Goal: Navigation & Orientation: Find specific page/section

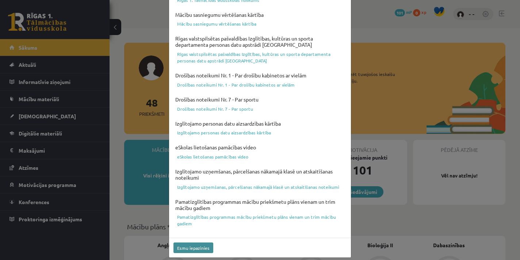
scroll to position [260, 0]
click at [192, 243] on button "Esmu iepazinies" at bounding box center [193, 248] width 40 height 11
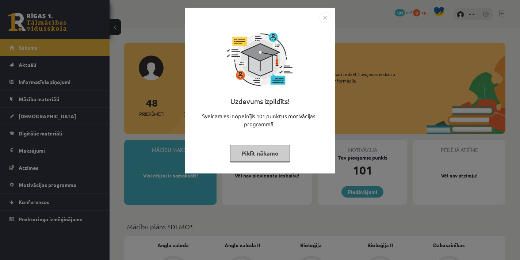
click at [253, 151] on button "Pildīt nākamo" at bounding box center [260, 153] width 60 height 17
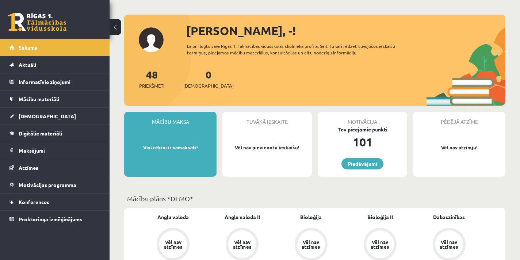
scroll to position [28, 0]
drag, startPoint x: 163, startPoint y: 146, endPoint x: 182, endPoint y: 144, distance: 19.5
click at [182, 144] on p "Visi rēķini ir samaksāti!" at bounding box center [170, 146] width 85 height 7
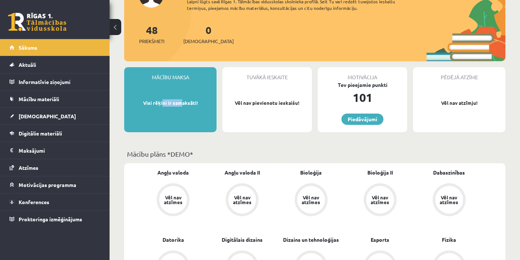
scroll to position [74, 0]
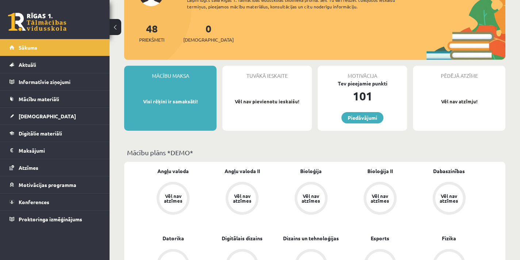
click at [204, 120] on div "Mācību maksa Visi rēķini ir samaksāti!" at bounding box center [170, 98] width 92 height 65
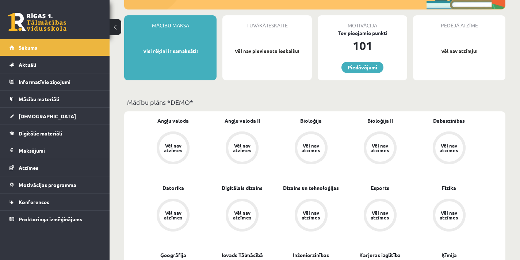
scroll to position [77, 0]
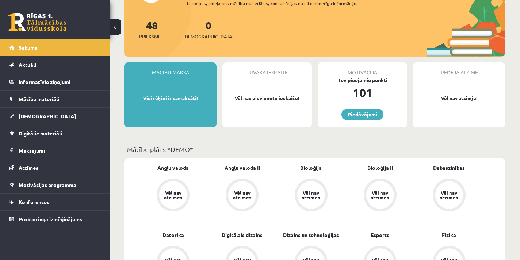
click at [372, 114] on link "Piedāvājumi" at bounding box center [362, 114] width 42 height 11
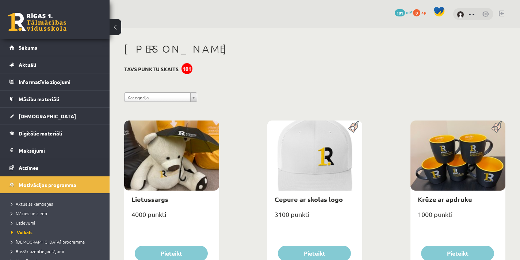
click at [116, 27] on button at bounding box center [115, 27] width 12 height 16
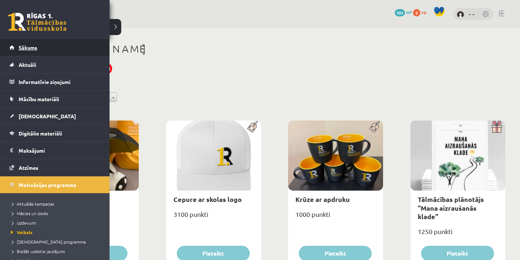
click at [47, 45] on link "Sākums" at bounding box center [54, 47] width 91 height 17
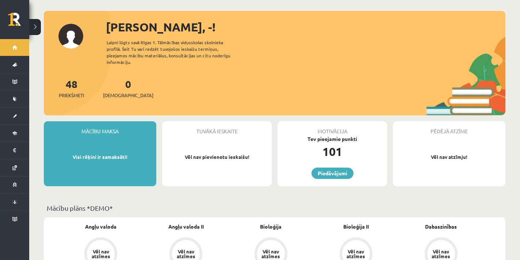
scroll to position [33, 0]
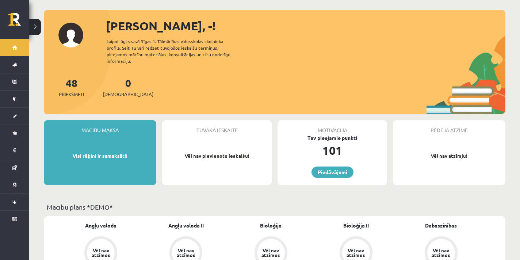
click at [38, 27] on button at bounding box center [35, 27] width 12 height 16
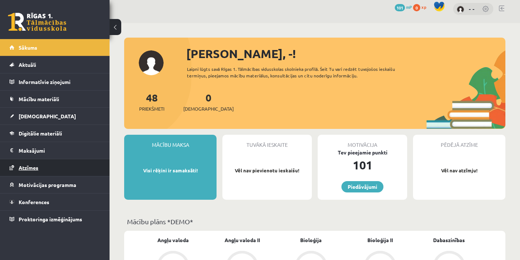
scroll to position [0, 0]
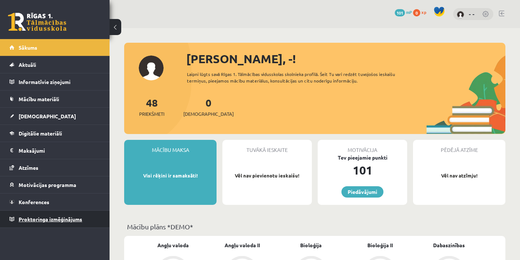
click at [43, 219] on span "Proktoringa izmēģinājums" at bounding box center [50, 219] width 63 height 7
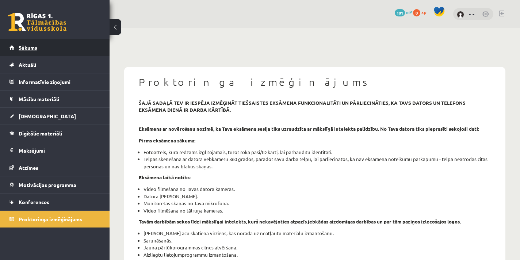
click at [45, 46] on link "Sākums" at bounding box center [54, 47] width 91 height 17
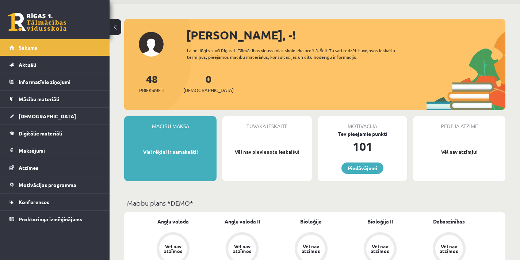
scroll to position [25, 0]
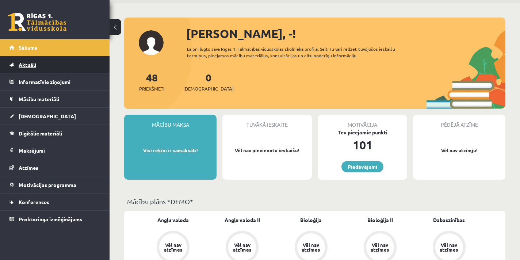
click at [70, 68] on link "Aktuāli" at bounding box center [54, 64] width 91 height 17
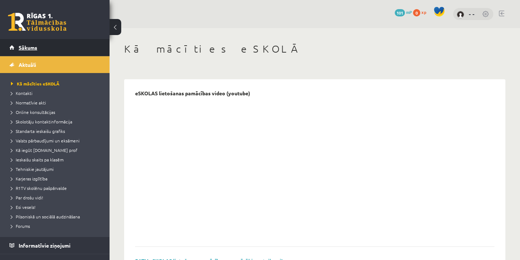
click at [49, 50] on link "Sākums" at bounding box center [54, 47] width 91 height 17
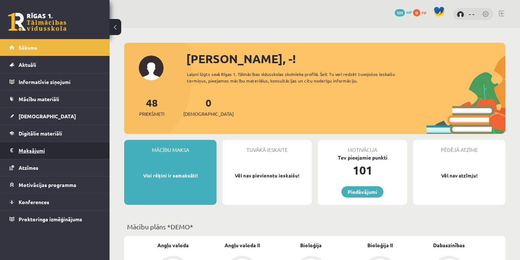
click at [42, 145] on legend "Maksājumi 0" at bounding box center [60, 150] width 82 height 17
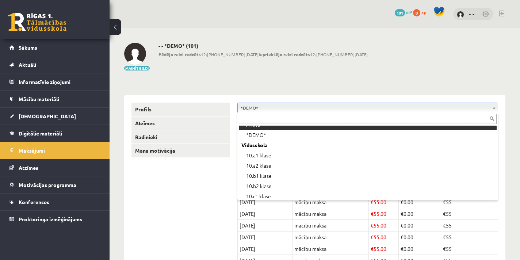
scroll to position [89, 0]
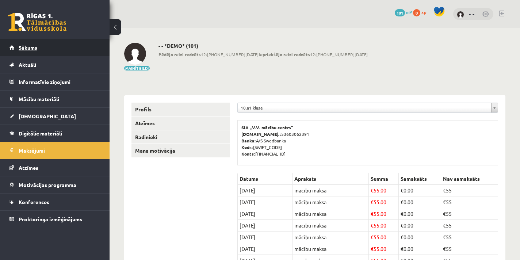
click at [55, 51] on link "Sākums" at bounding box center [54, 47] width 91 height 17
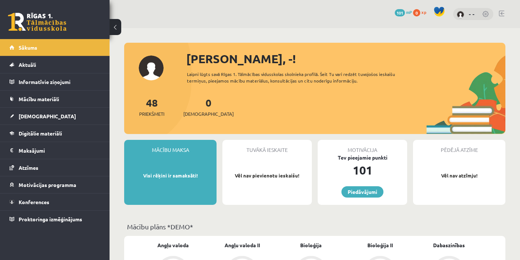
click at [467, 14] on div "- -" at bounding box center [473, 14] width 40 height 12
click at [471, 15] on link "- -" at bounding box center [472, 13] width 6 height 7
click at [473, 13] on link "- -" at bounding box center [472, 13] width 6 height 7
click at [501, 12] on link at bounding box center [500, 14] width 5 height 6
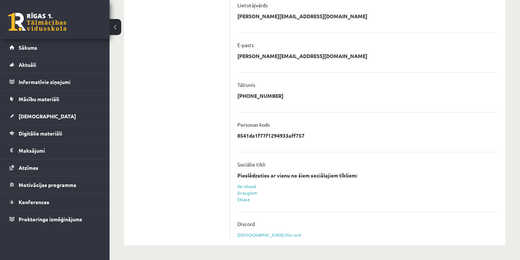
scroll to position [180, 0]
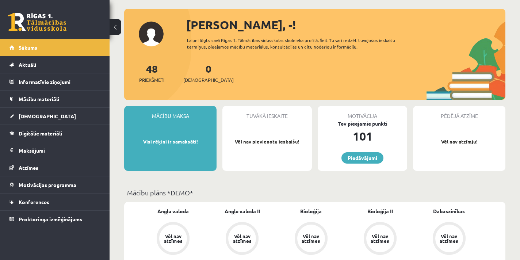
scroll to position [35, 0]
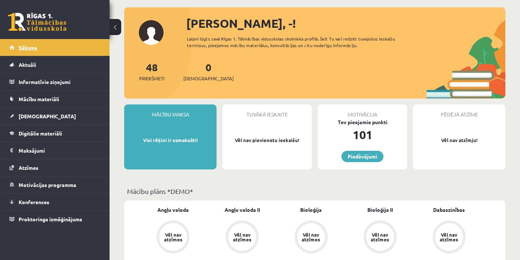
click at [25, 45] on span "Sākums" at bounding box center [28, 47] width 19 height 7
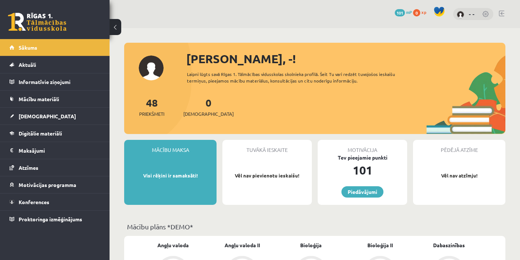
click at [51, 23] on link at bounding box center [37, 22] width 58 height 18
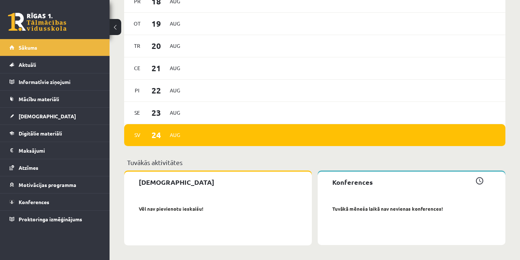
scroll to position [979, 0]
click at [24, 80] on legend "Informatīvie ziņojumi 0" at bounding box center [60, 81] width 82 height 17
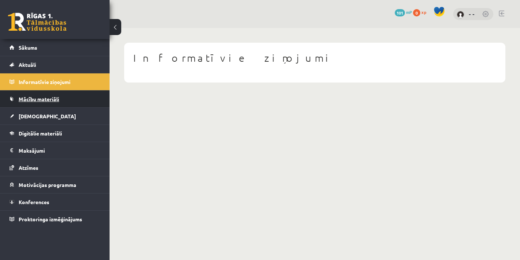
click at [41, 99] on span "Mācību materiāli" at bounding box center [39, 99] width 41 height 7
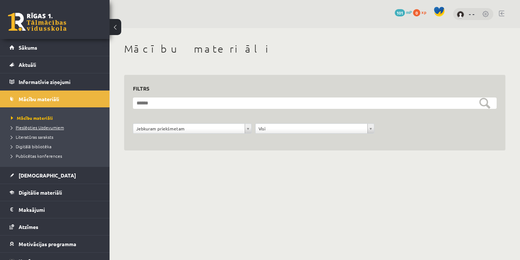
click at [57, 127] on span "Pieslēgties Uzdevumiem" at bounding box center [37, 127] width 53 height 6
click at [116, 30] on button at bounding box center [115, 27] width 12 height 16
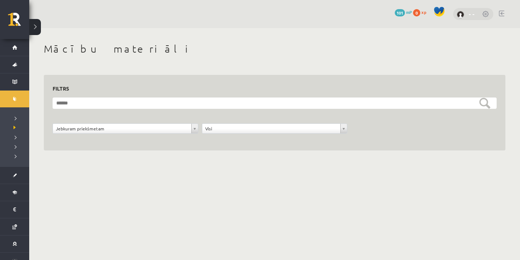
click at [473, 14] on link "- -" at bounding box center [472, 13] width 6 height 7
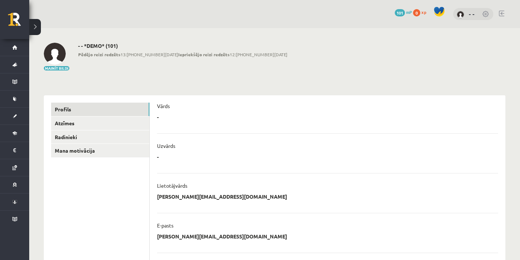
click at [166, 124] on div "- * ******** Atcelt" at bounding box center [327, 118] width 341 height 11
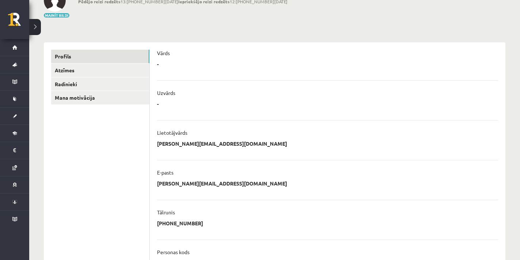
scroll to position [54, 0]
click at [65, 81] on link "Radinieki" at bounding box center [100, 84] width 98 height 14
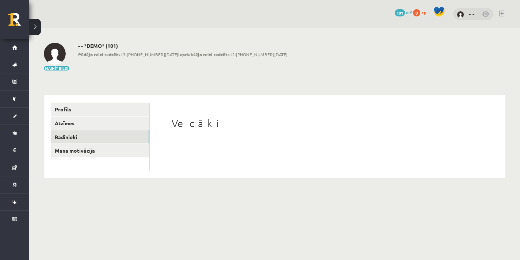
click at [188, 122] on h1 "Vecāki" at bounding box center [328, 123] width 312 height 12
click at [206, 167] on div "Vecāki" at bounding box center [327, 137] width 341 height 68
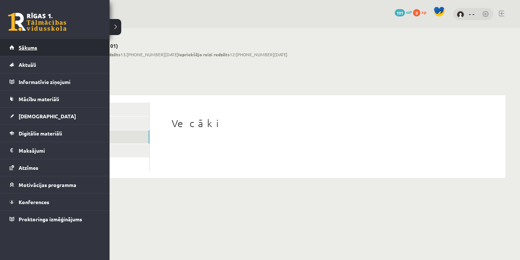
click at [30, 49] on span "Sākums" at bounding box center [28, 47] width 19 height 7
